Goal: Transaction & Acquisition: Purchase product/service

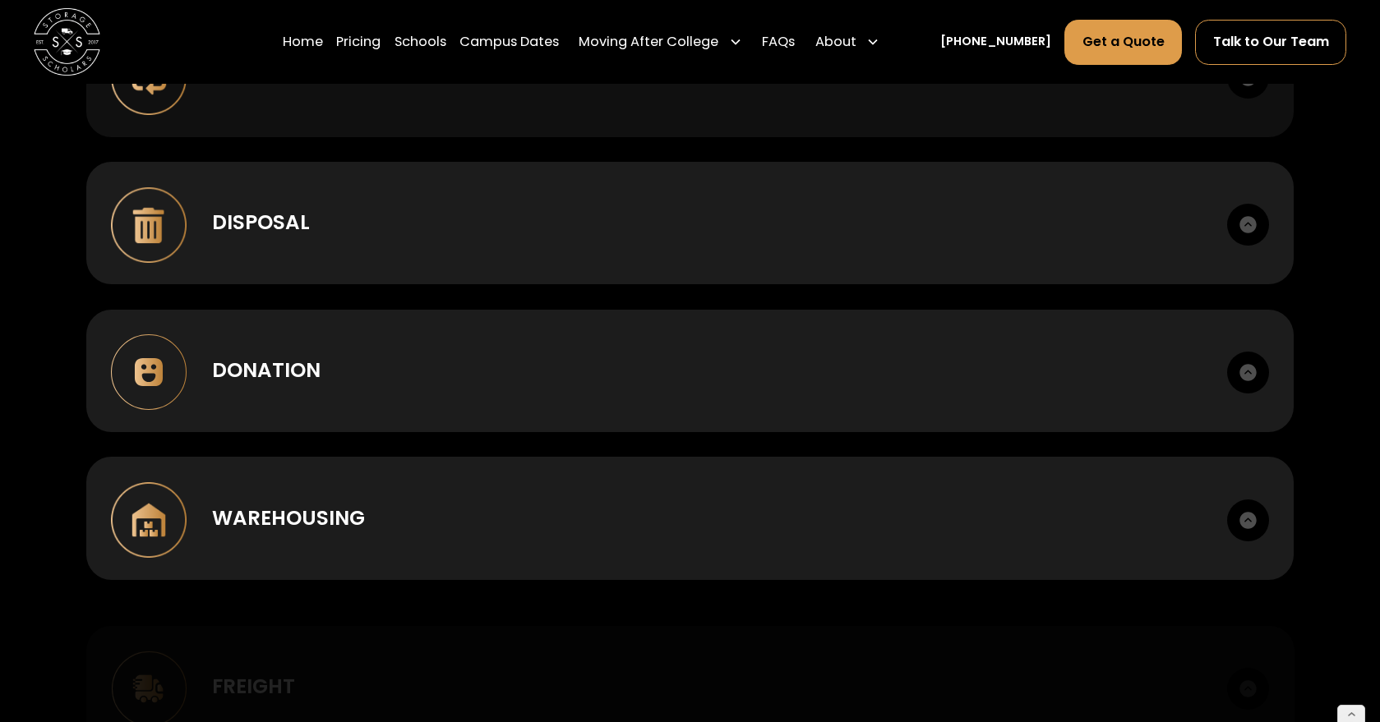
scroll to position [1656, 0]
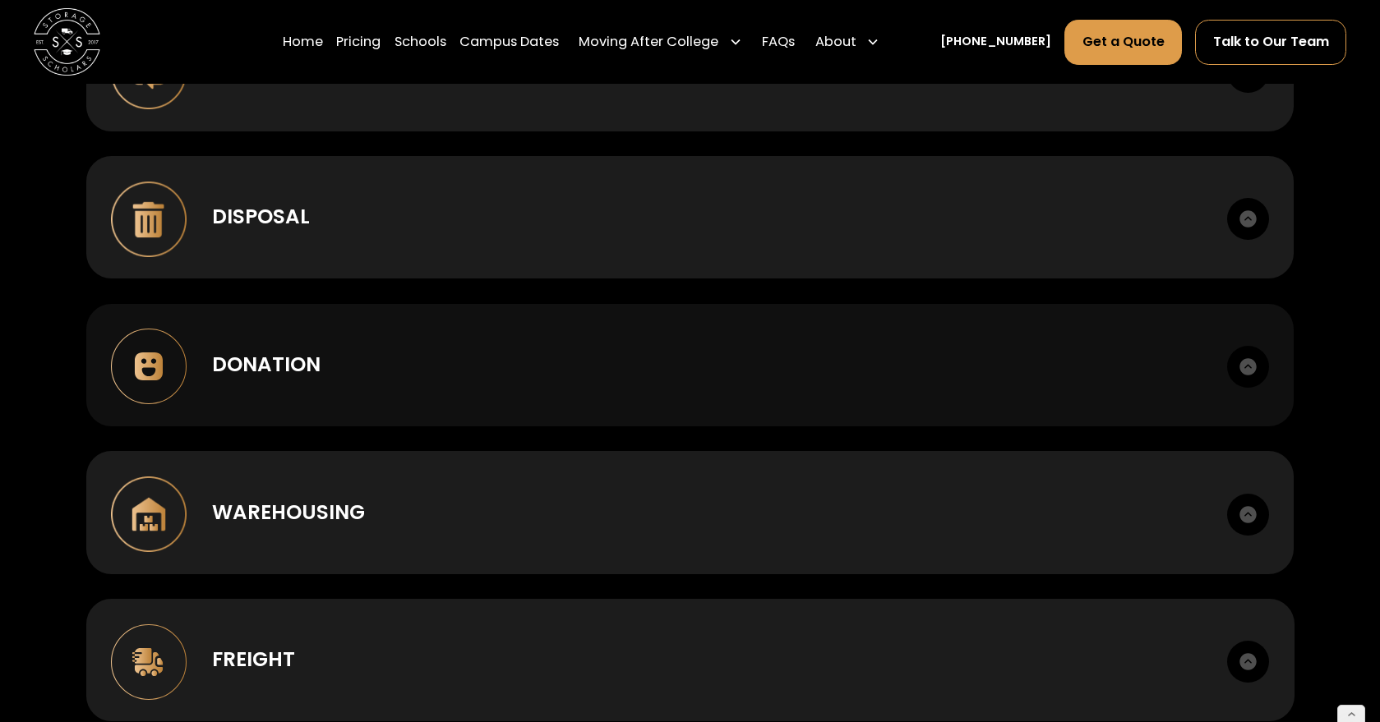
click at [573, 378] on div "Donation" at bounding box center [706, 365] width 989 height 30
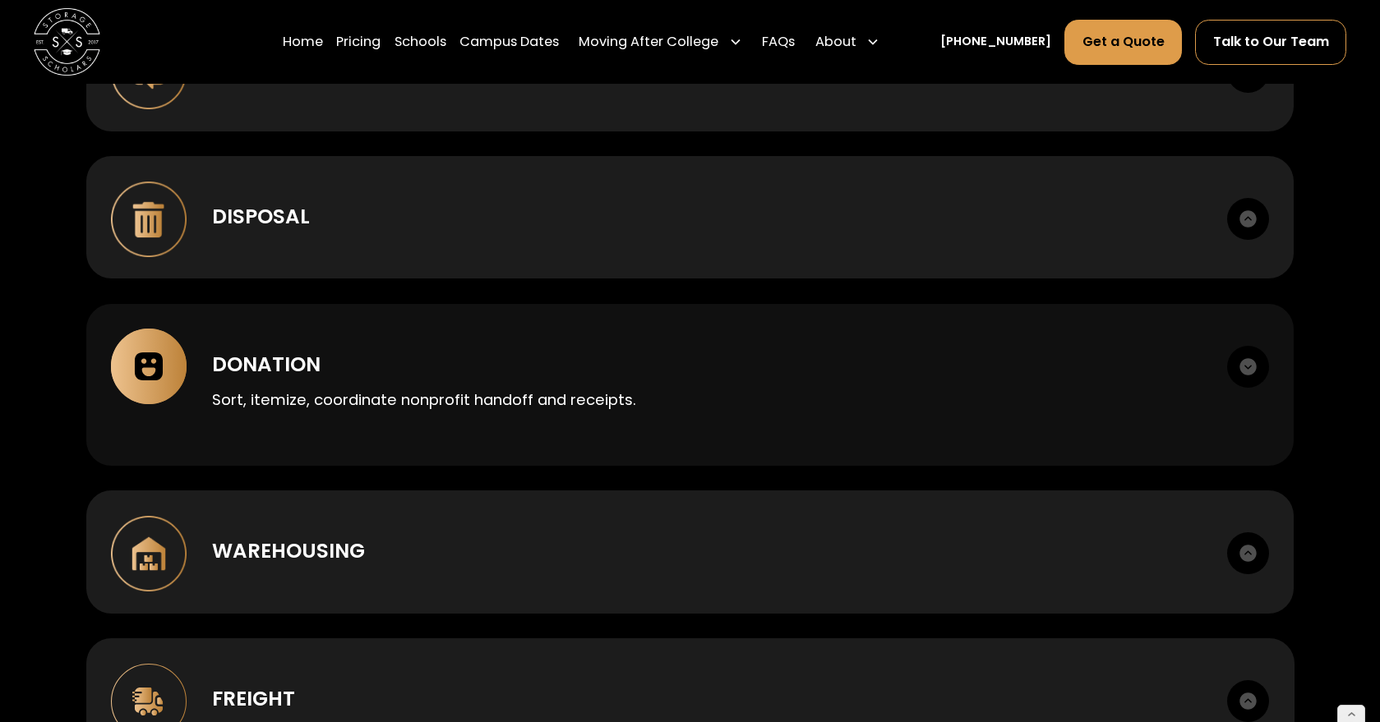
click at [573, 377] on div "Donation" at bounding box center [706, 365] width 989 height 30
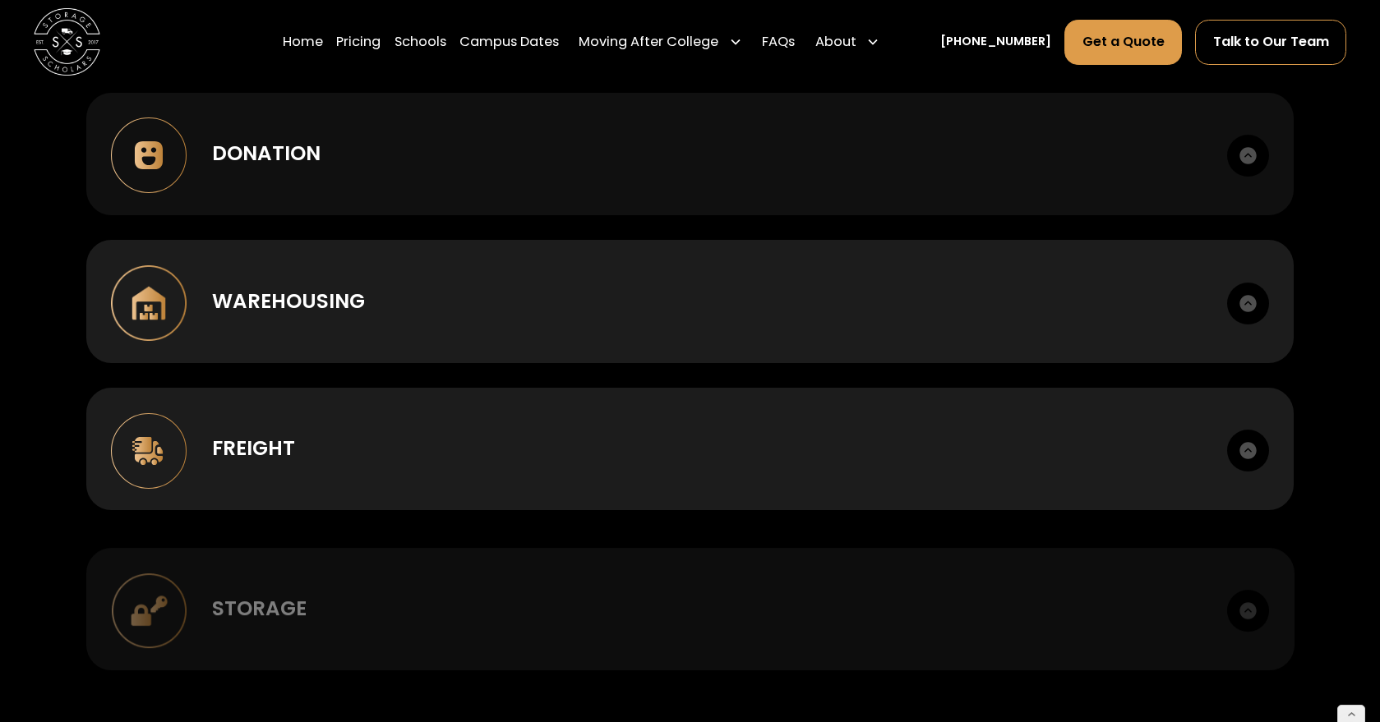
scroll to position [1886, 0]
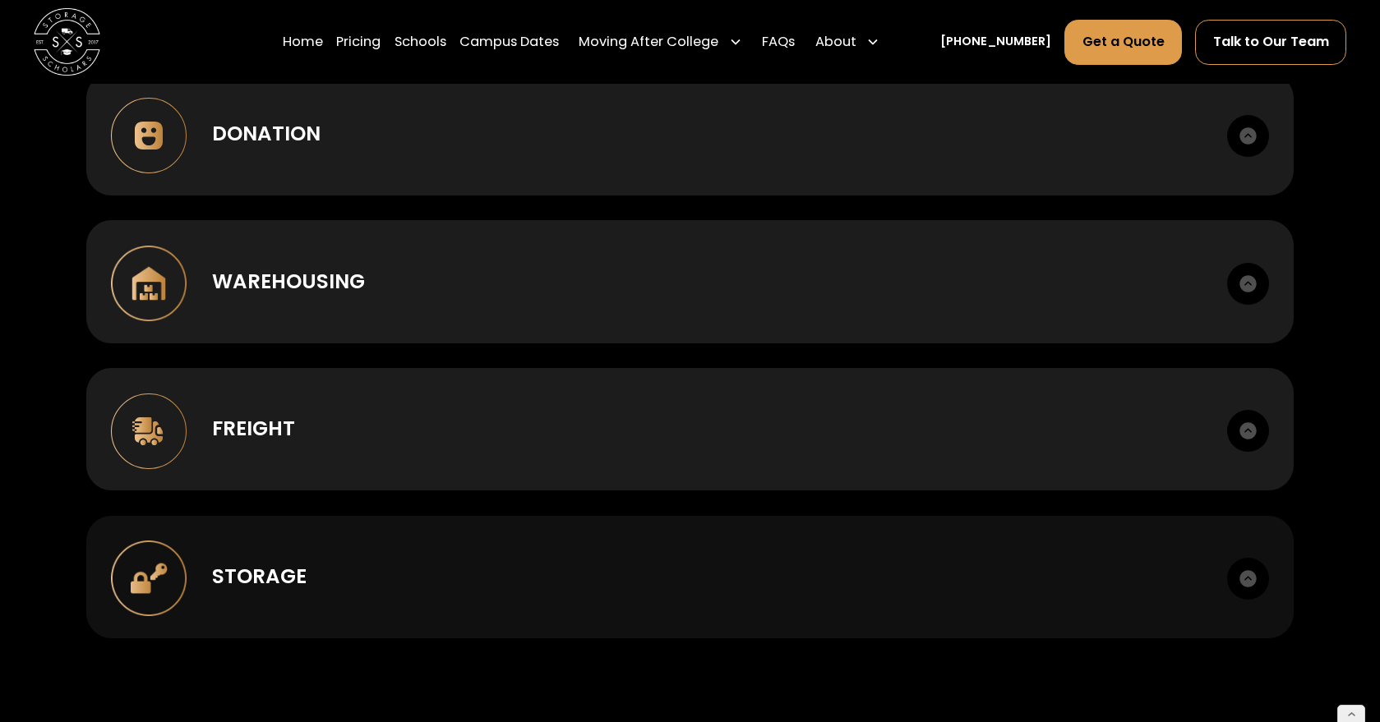
click at [500, 551] on div "Storage Climate-appropriate options. Secure facilities. Itemized inventory." at bounding box center [690, 577] width 1208 height 122
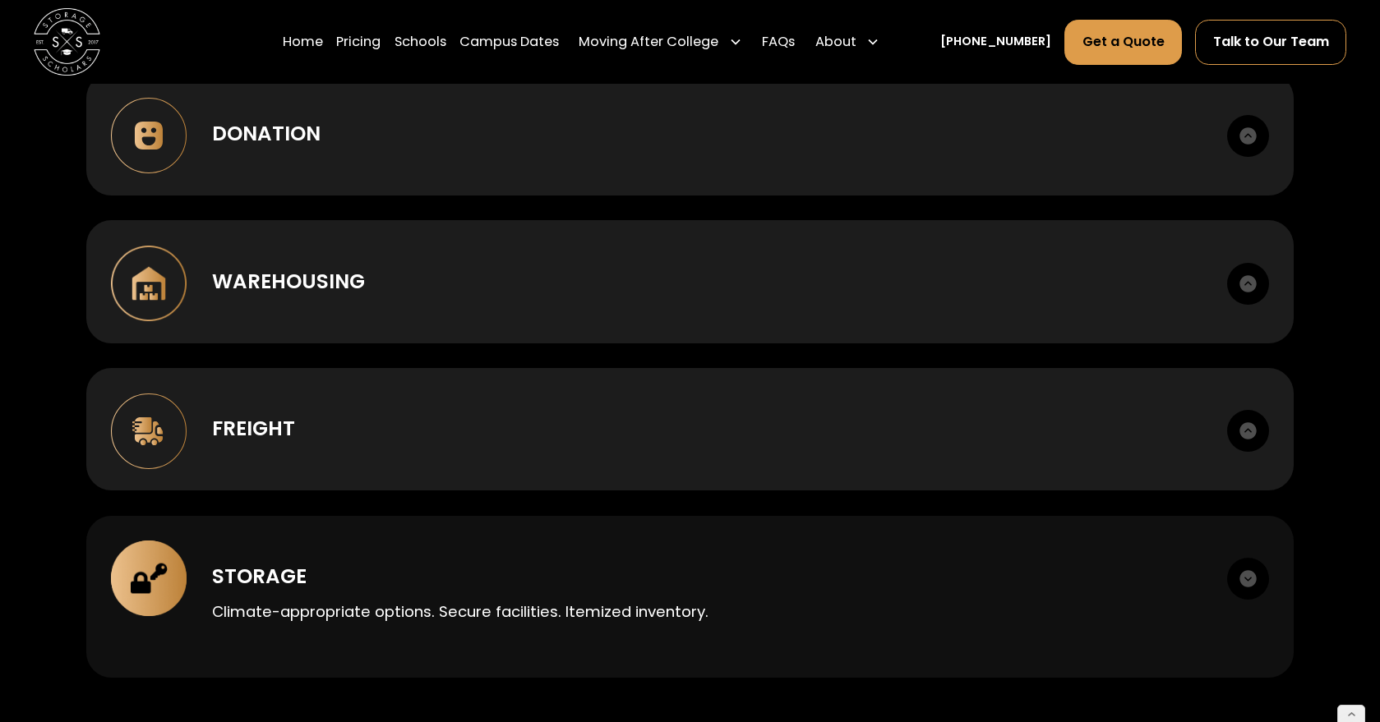
click at [500, 551] on div "Storage Climate-appropriate options. Secure facilities. Itemized inventory." at bounding box center [690, 597] width 1208 height 162
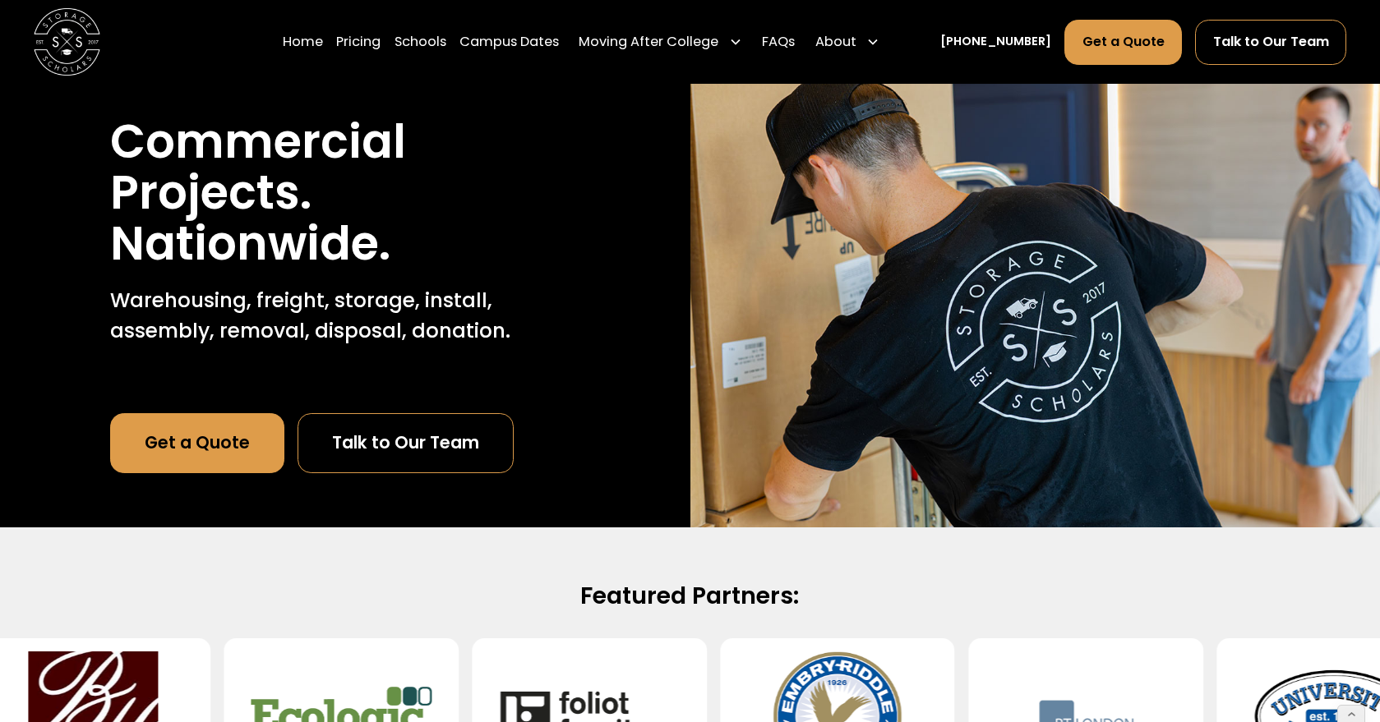
scroll to position [0, 0]
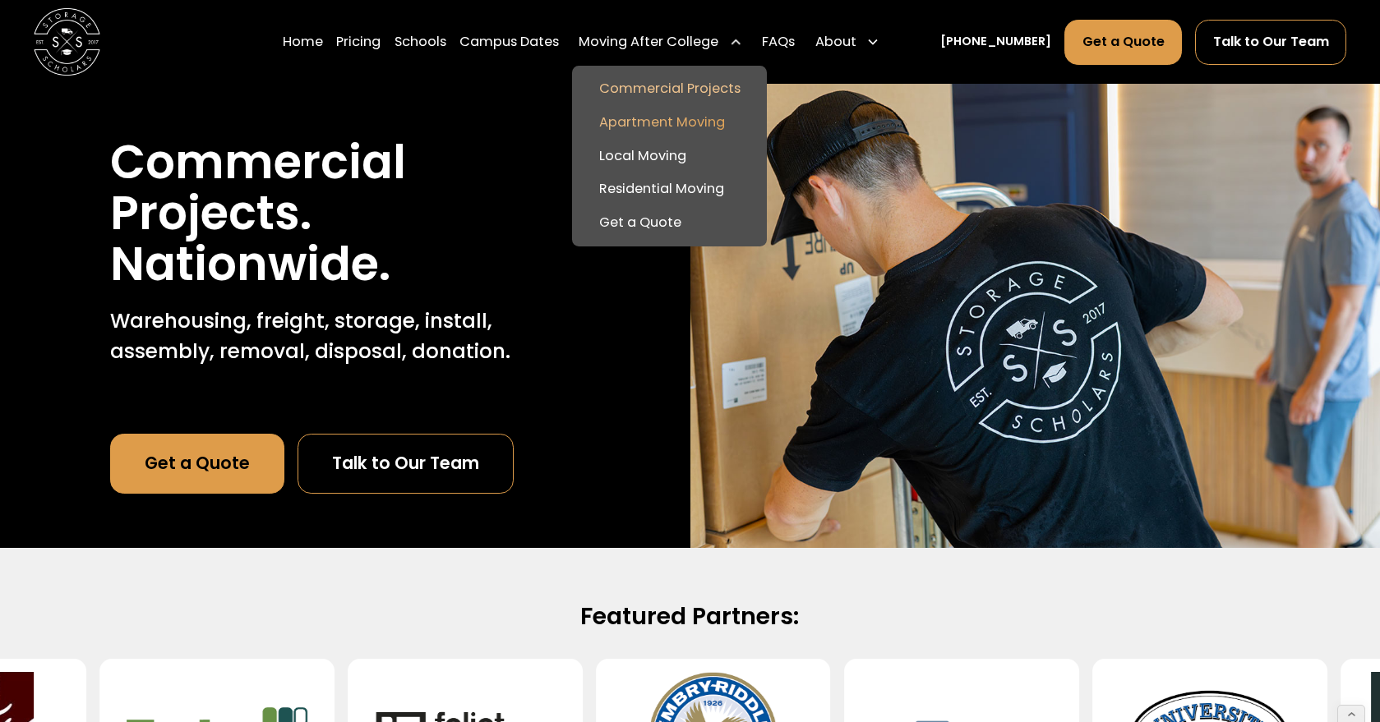
click at [651, 122] on link "Apartment Moving" at bounding box center [669, 123] width 182 height 34
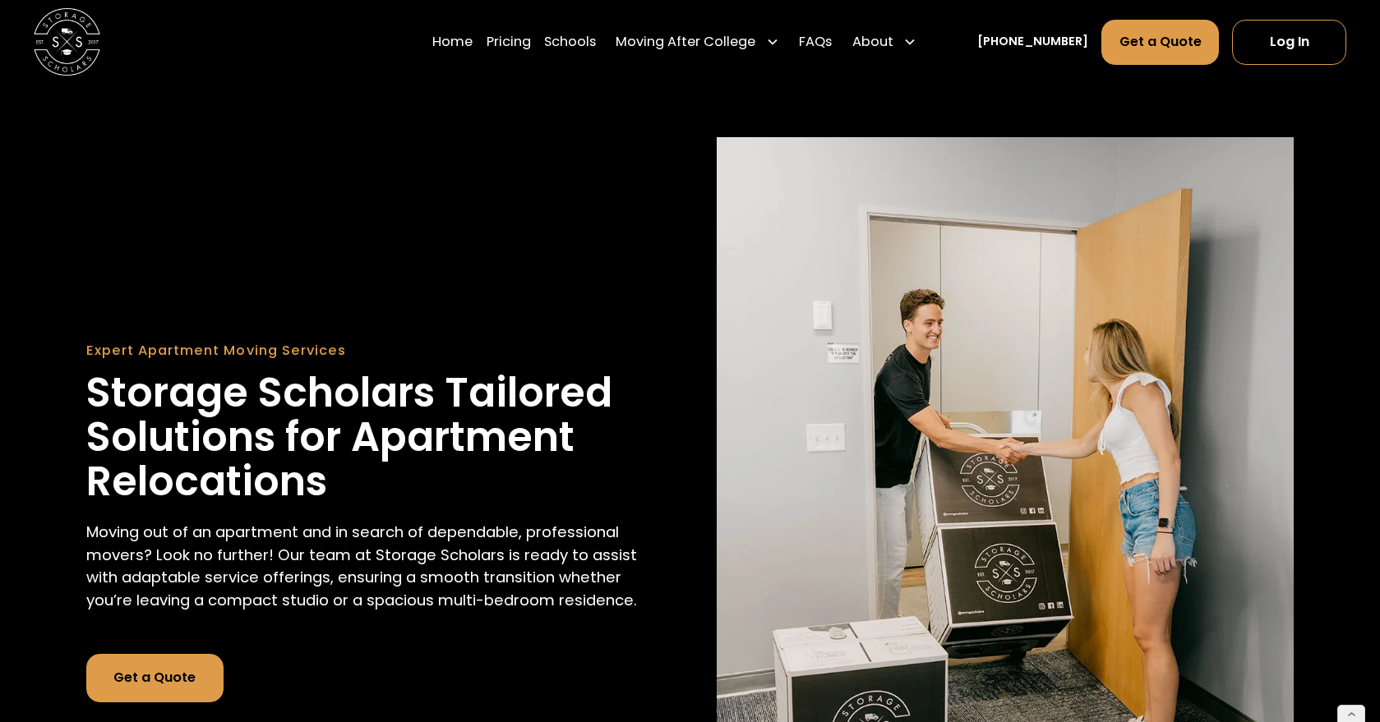
click at [161, 668] on link "Get a Quote" at bounding box center [154, 678] width 137 height 48
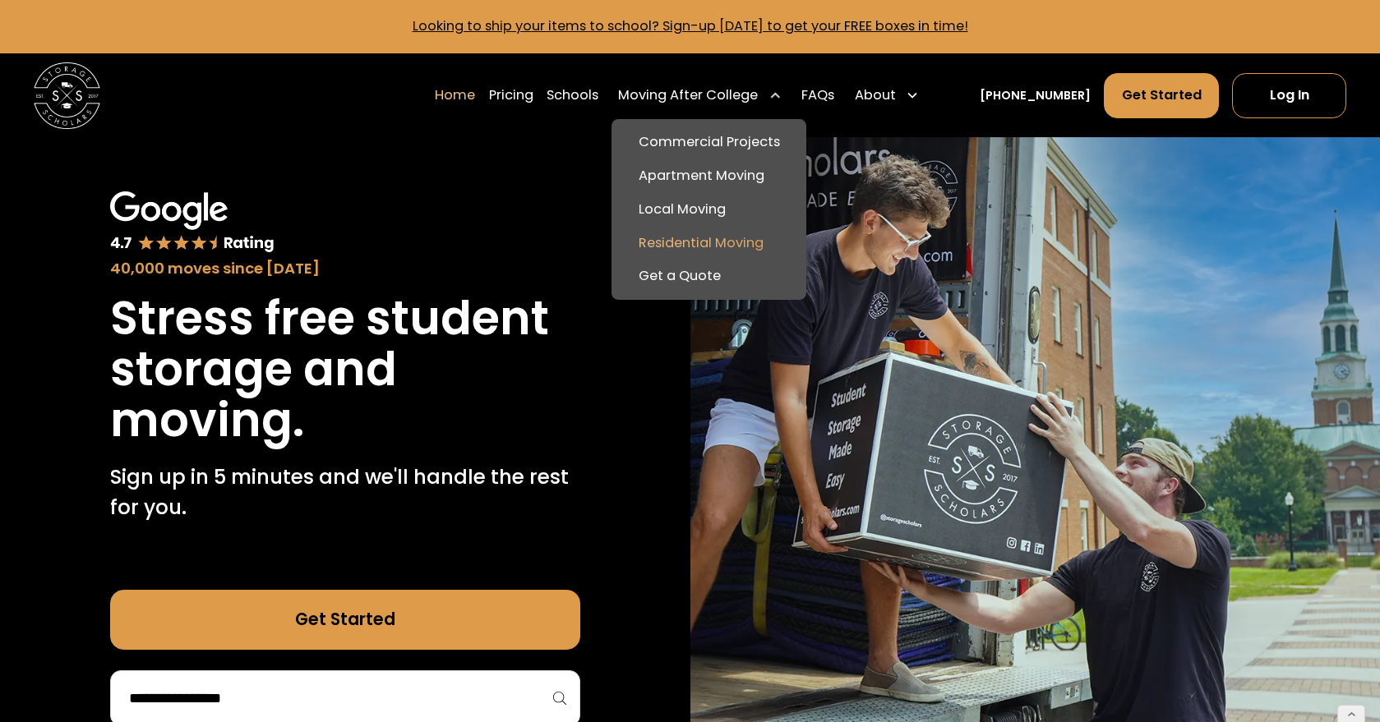
click at [691, 237] on link "Residential Moving" at bounding box center [709, 243] width 182 height 34
click at [675, 275] on link "Get a Quote" at bounding box center [709, 277] width 182 height 34
